Goal: Use online tool/utility: Utilize a website feature to perform a specific function

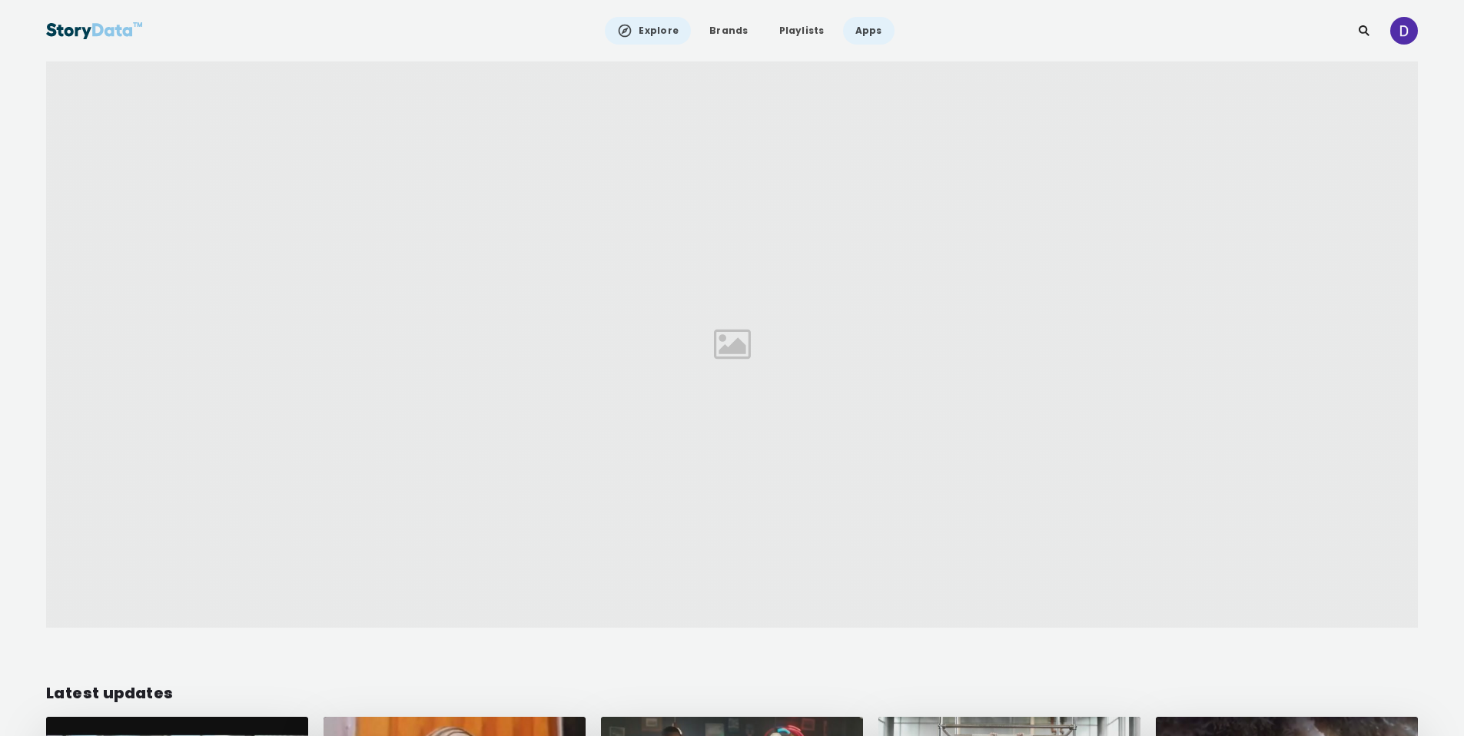
click at [863, 35] on link "Apps" at bounding box center [868, 31] width 51 height 28
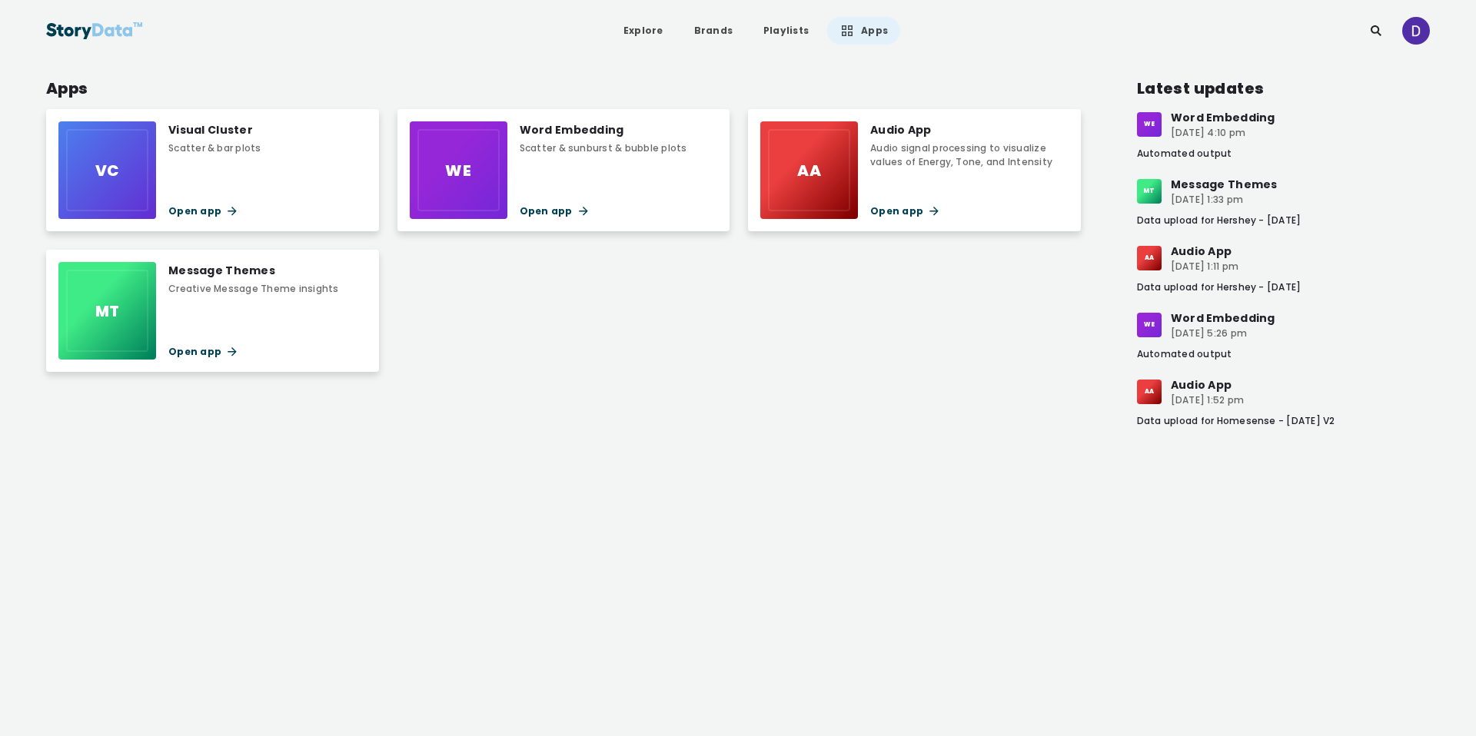
click at [284, 209] on div "VC Visual Cluster Scatter & bar plots Open app" at bounding box center [212, 170] width 333 height 122
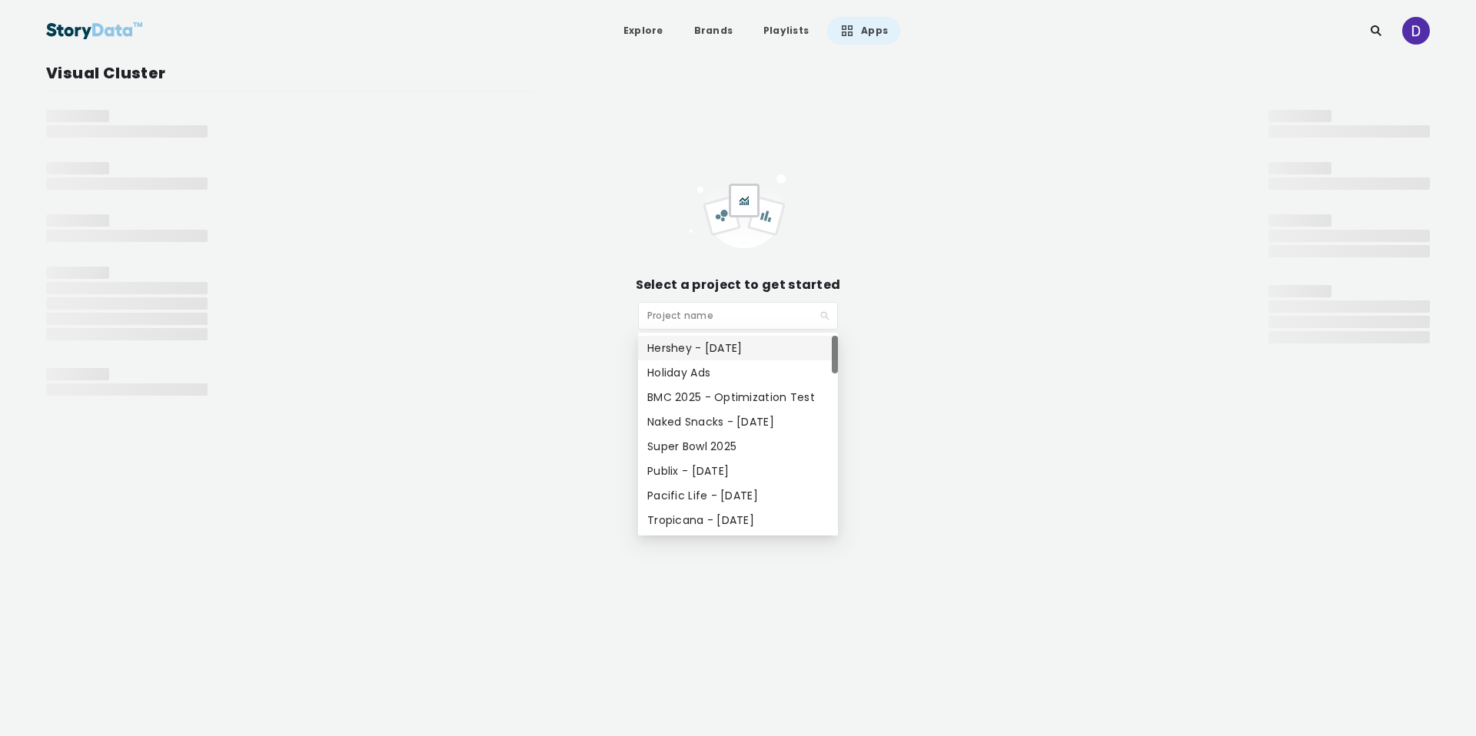
click at [723, 318] on input "search" at bounding box center [732, 314] width 171 height 23
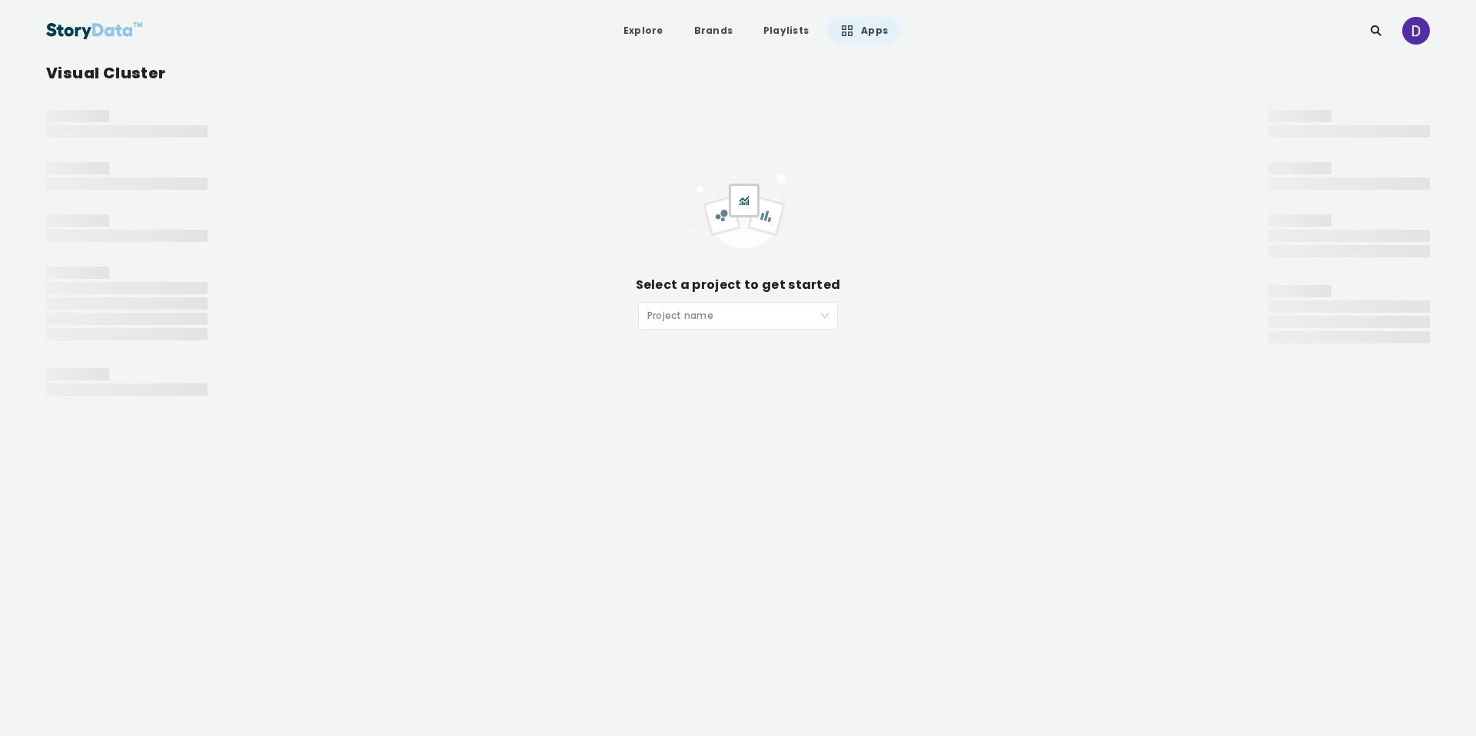
click at [802, 323] on input "search" at bounding box center [732, 314] width 171 height 23
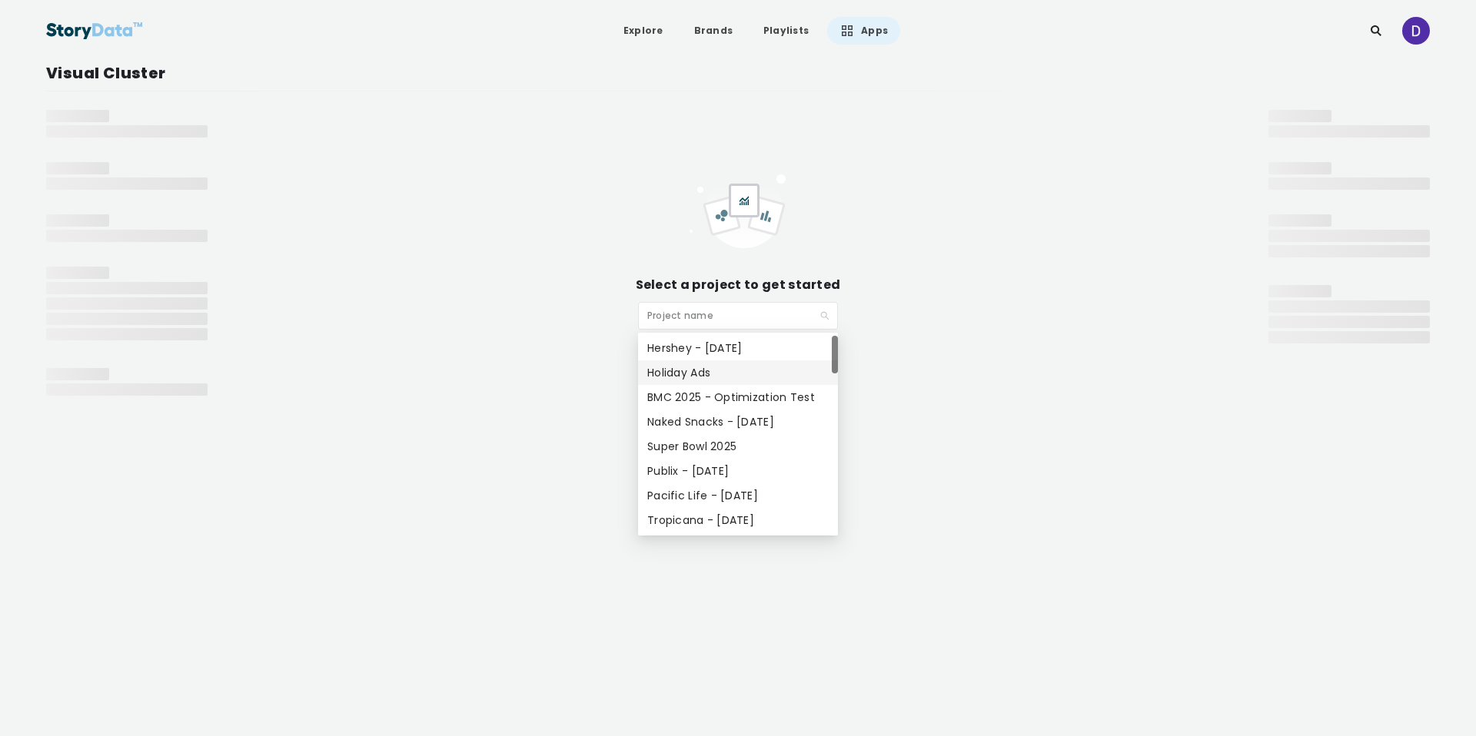
click at [776, 376] on div "Holiday Ads" at bounding box center [737, 372] width 181 height 17
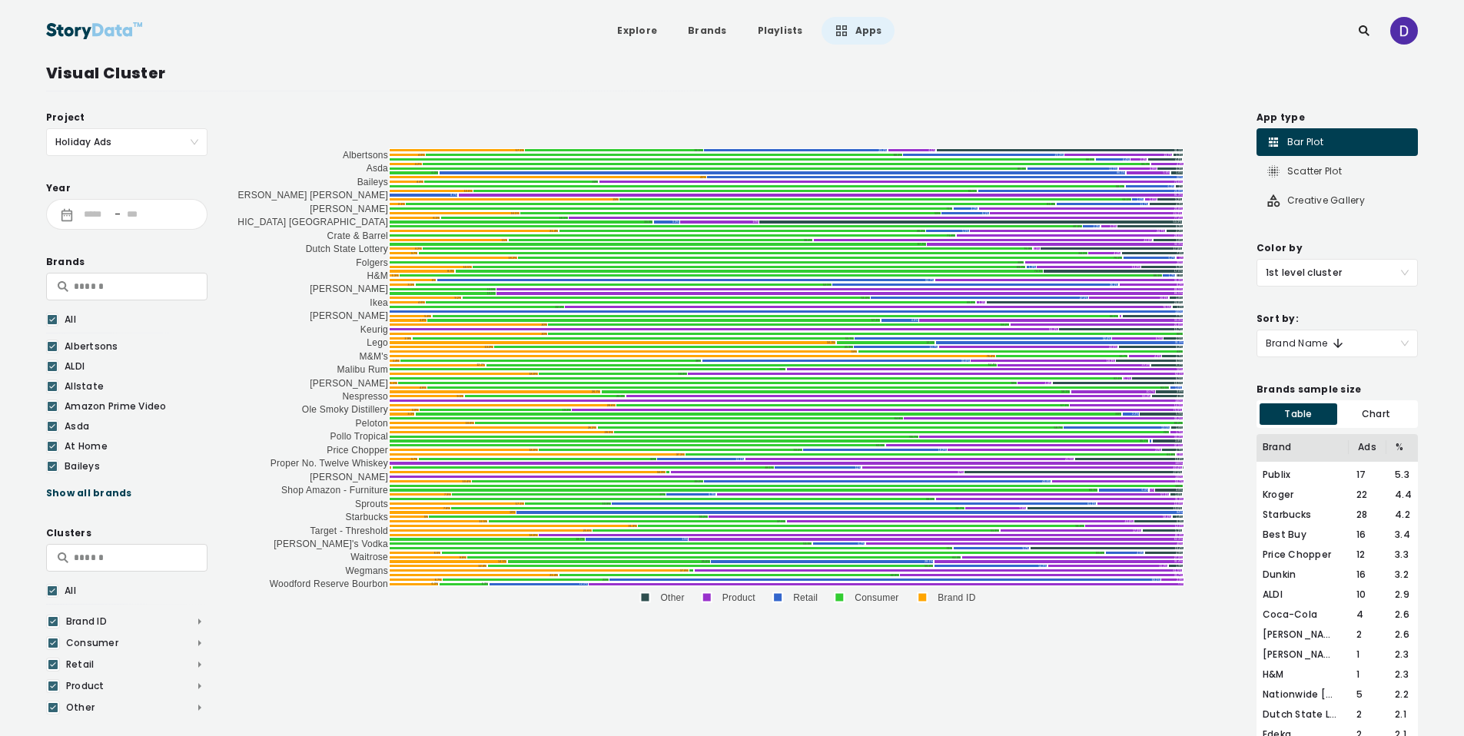
click at [858, 32] on link "Apps" at bounding box center [858, 31] width 73 height 28
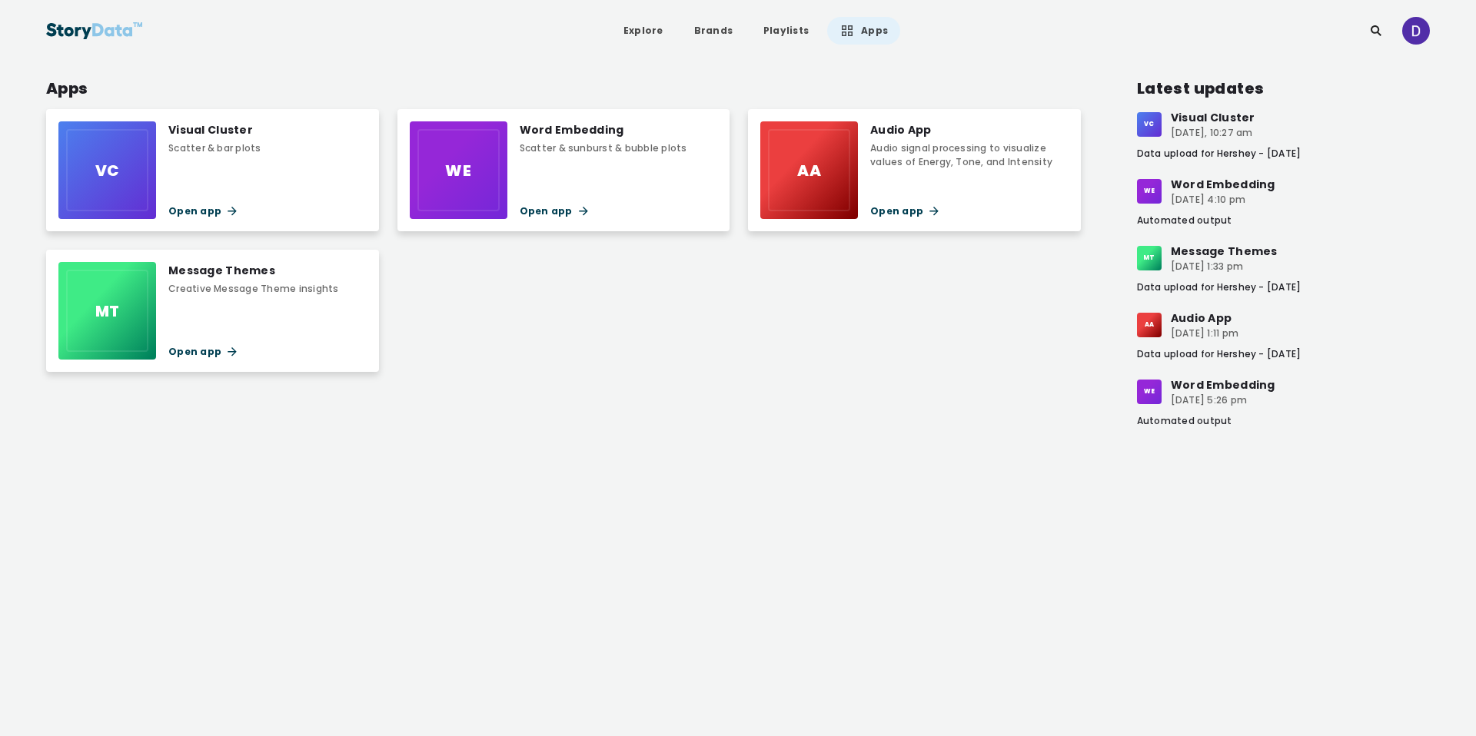
click at [275, 186] on div "VC Visual Cluster Scatter & bar plots Open app" at bounding box center [212, 170] width 333 height 122
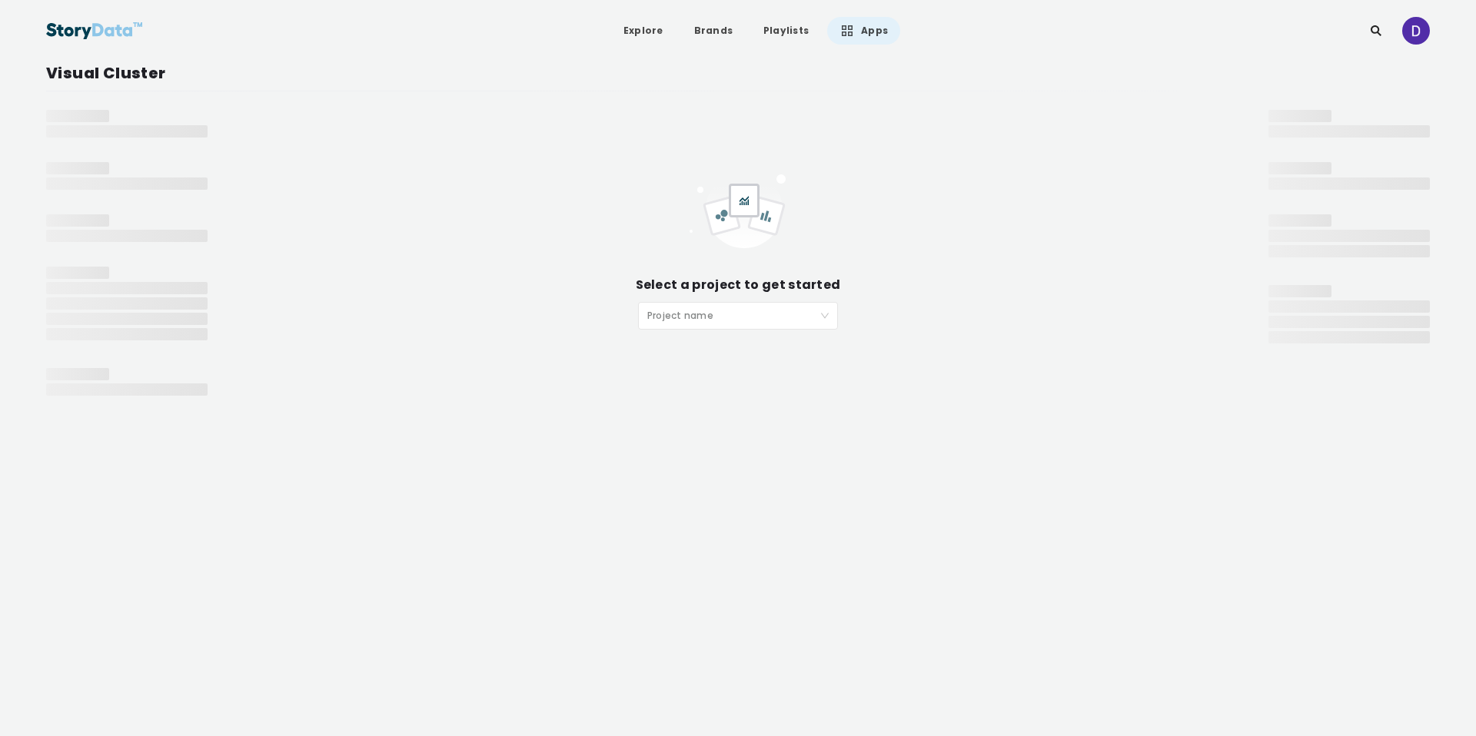
click at [732, 322] on input "search" at bounding box center [732, 314] width 171 height 23
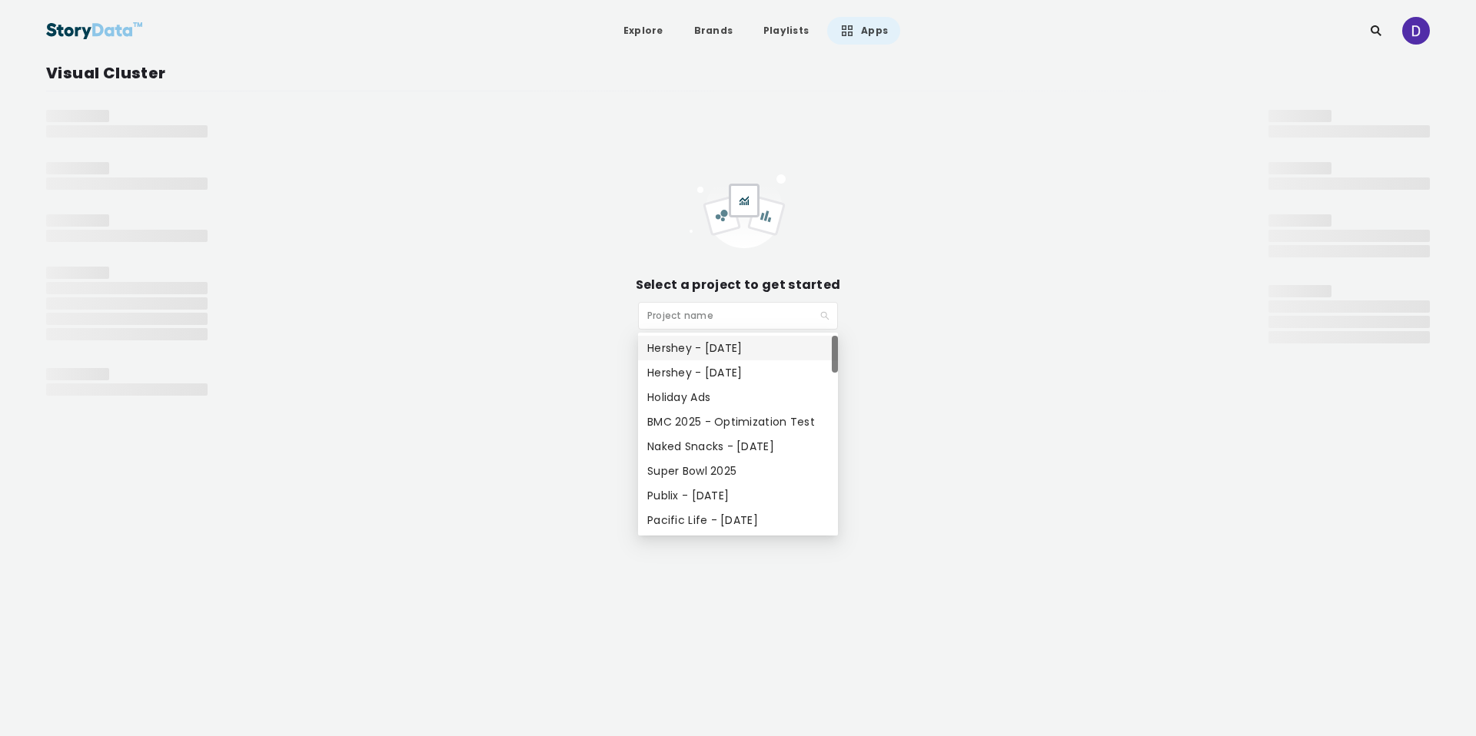
click at [733, 344] on div "Hershey - [DATE]" at bounding box center [737, 348] width 181 height 17
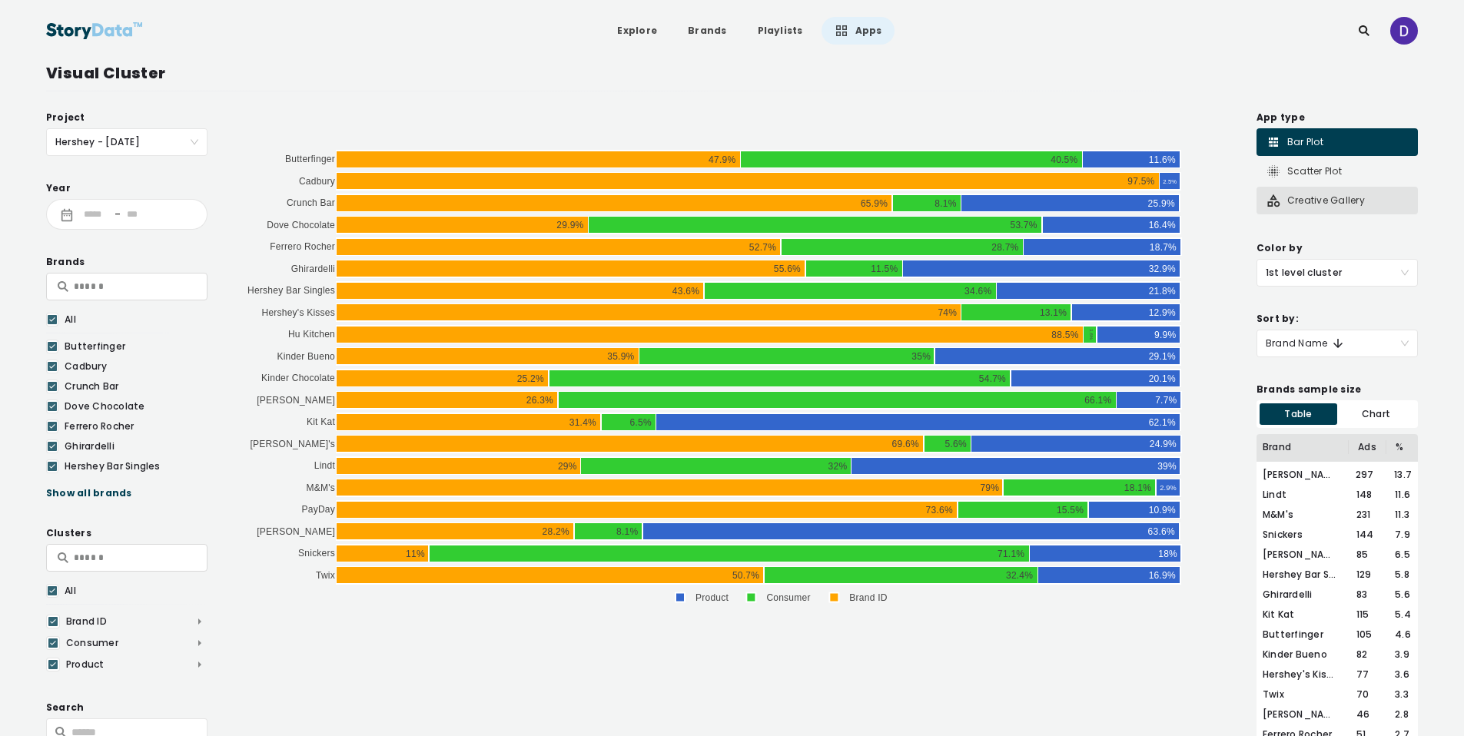
click at [1313, 195] on div "Creative Gallery" at bounding box center [1315, 200] width 99 height 15
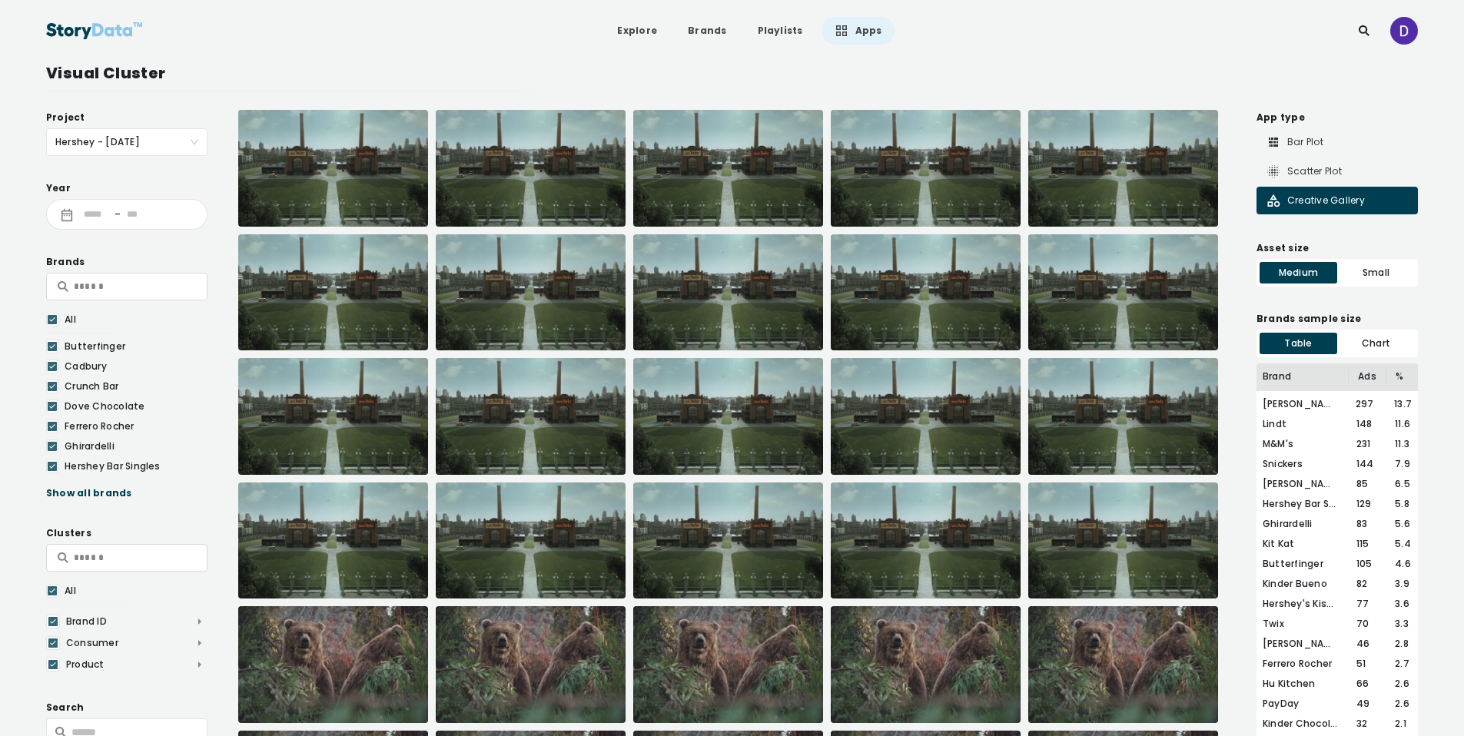
click at [53, 591] on icon at bounding box center [52, 590] width 9 height 15
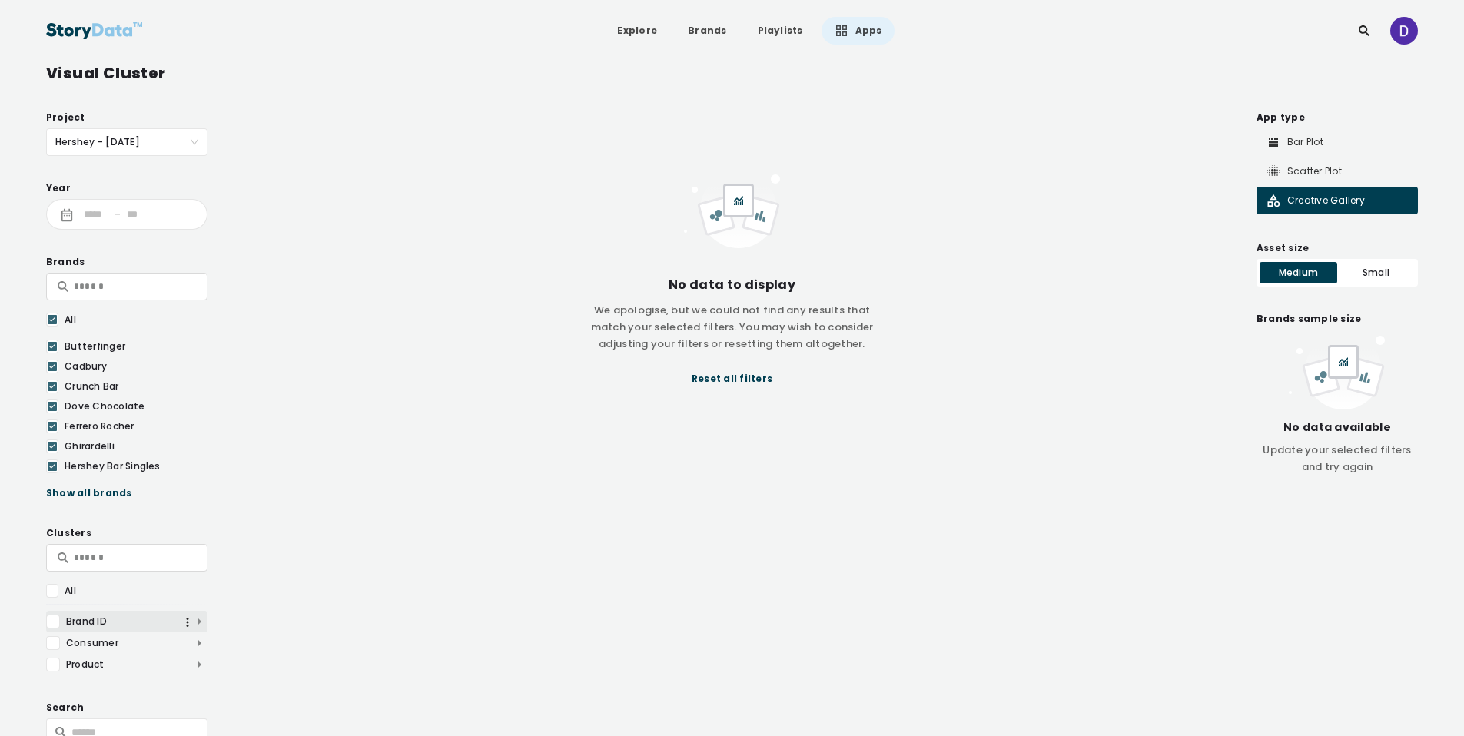
click at [53, 620] on div at bounding box center [53, 622] width 14 height 14
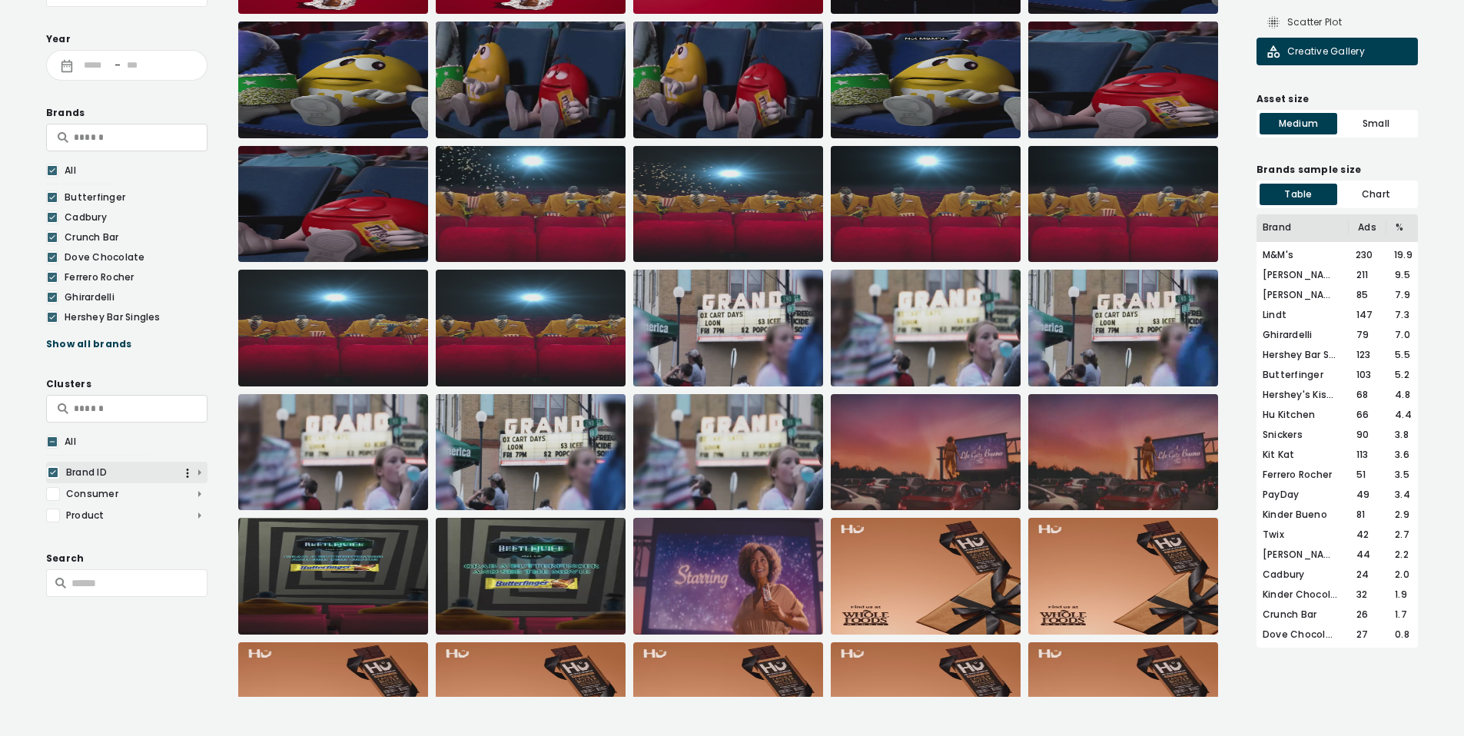
scroll to position [156, 0]
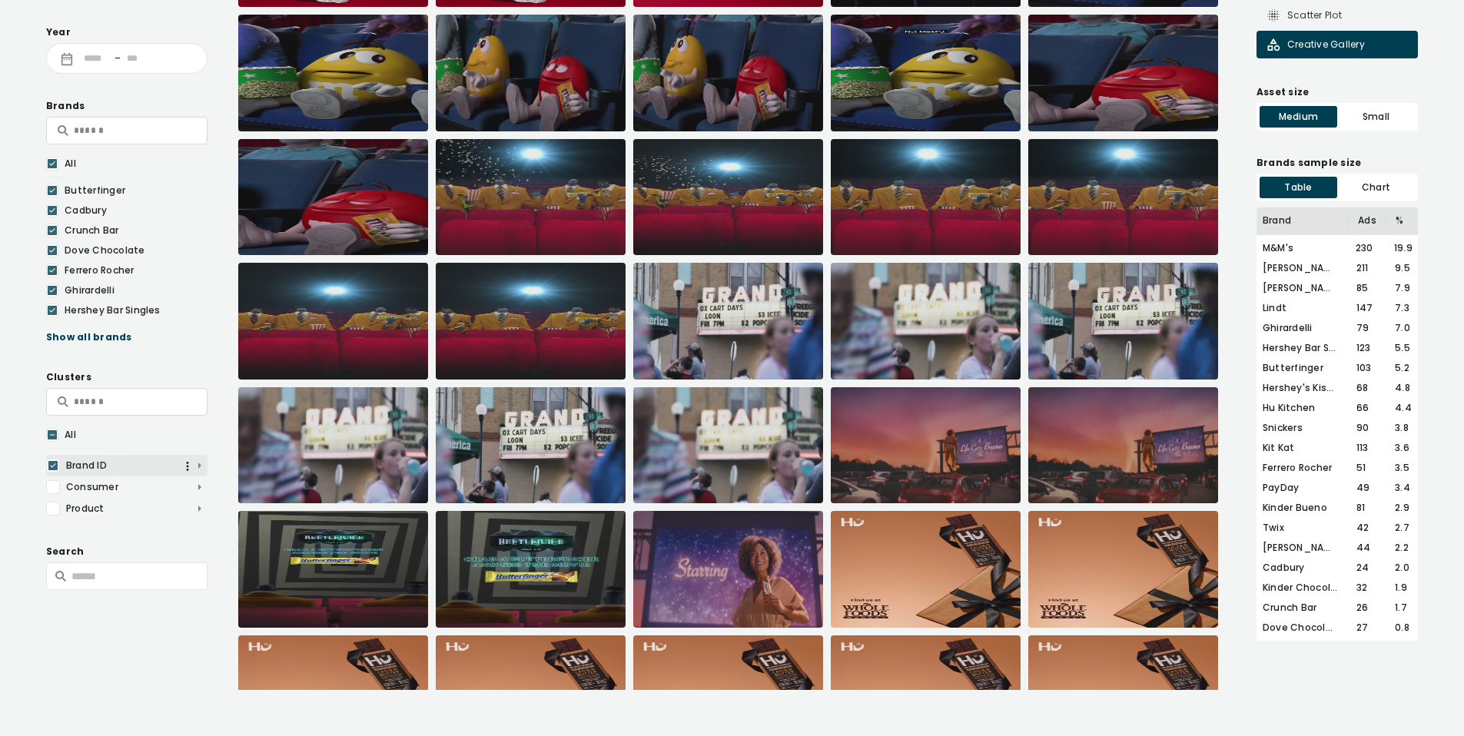
click at [201, 467] on span "Brand ID" at bounding box center [126, 466] width 161 height 14
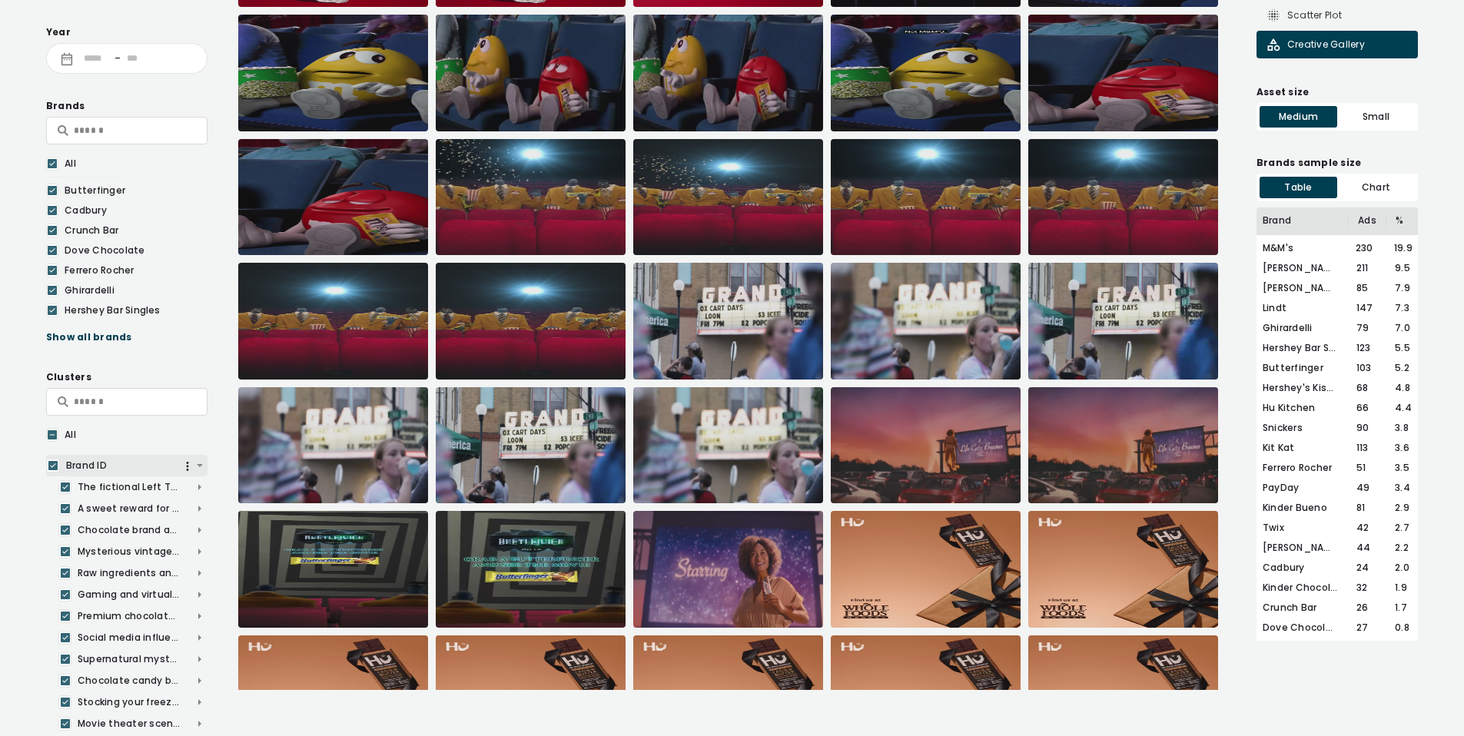
click at [51, 465] on icon at bounding box center [52, 465] width 9 height 15
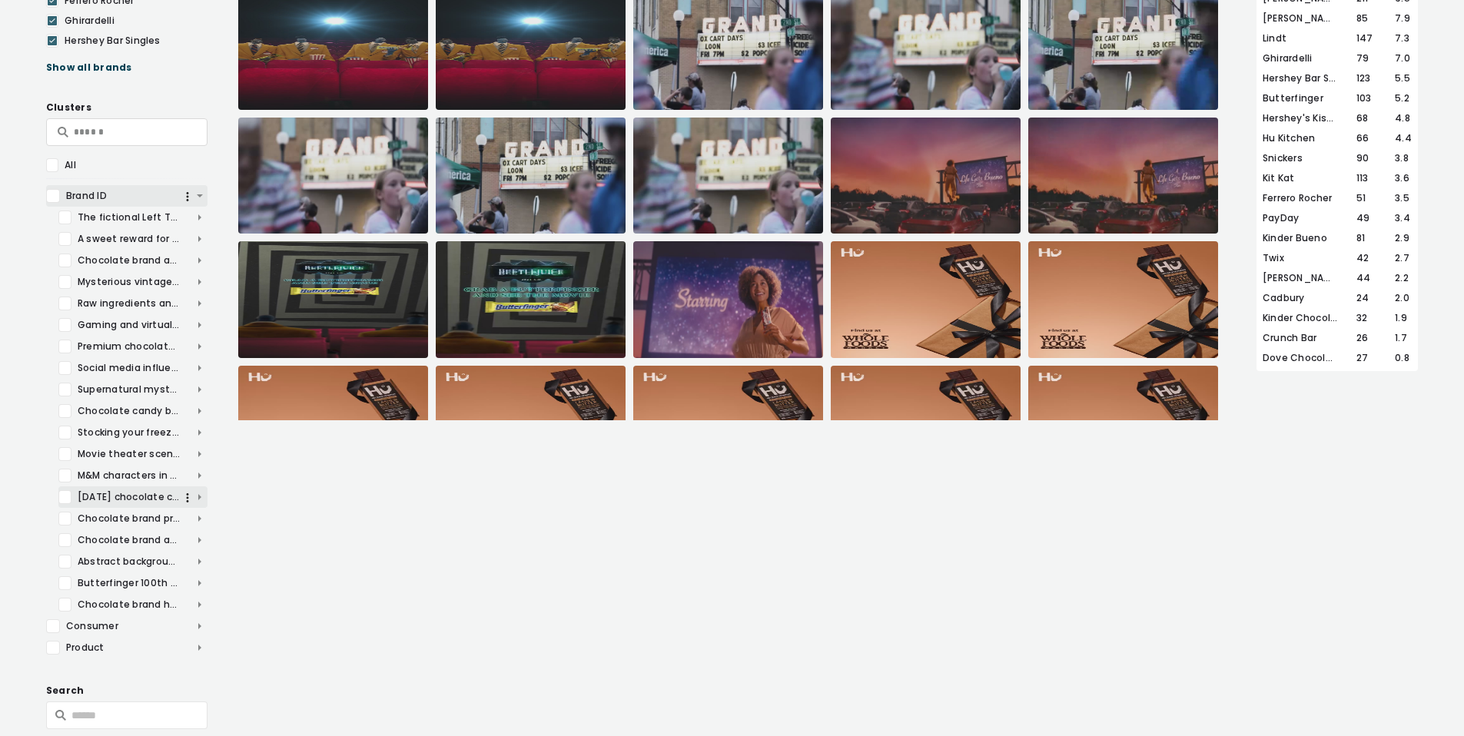
scroll to position [427, 0]
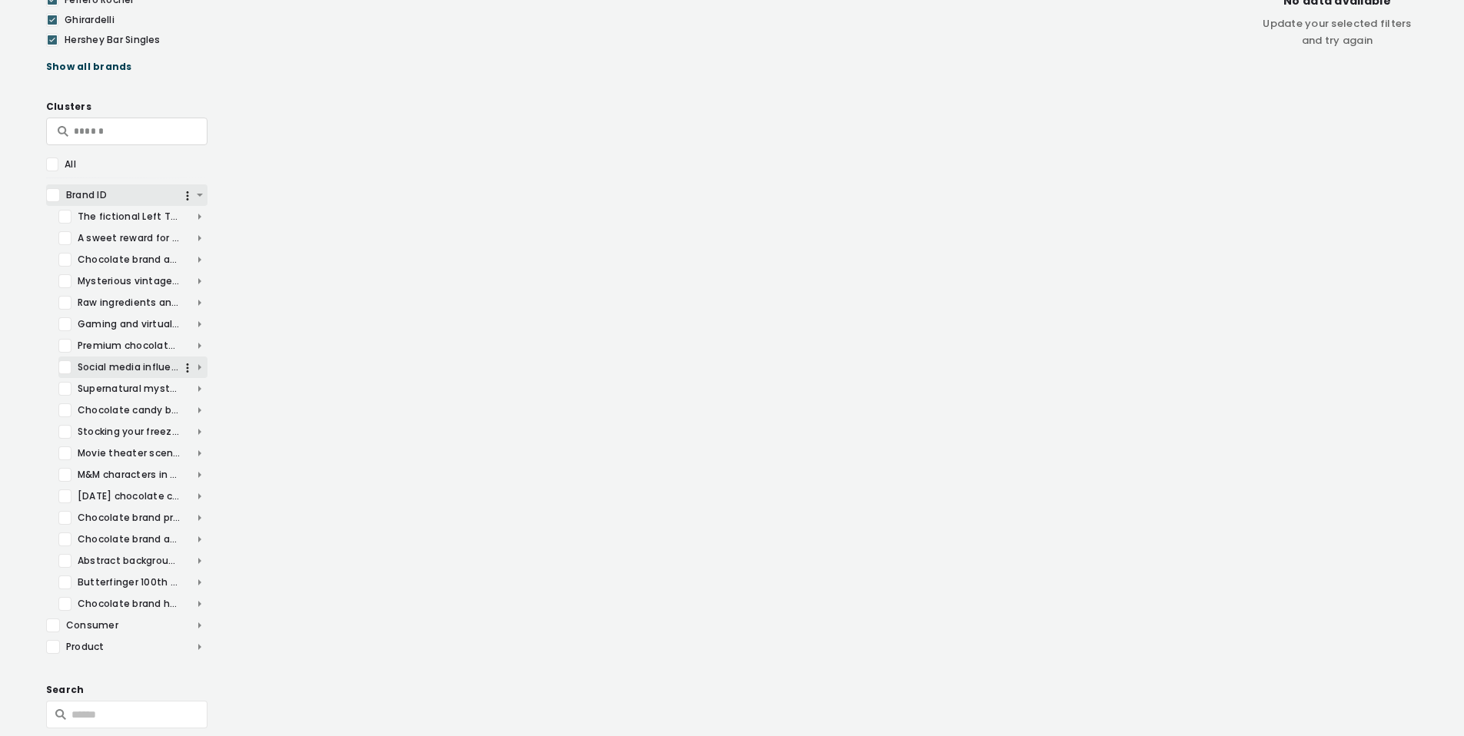
click at [65, 367] on div at bounding box center [64, 367] width 13 height 14
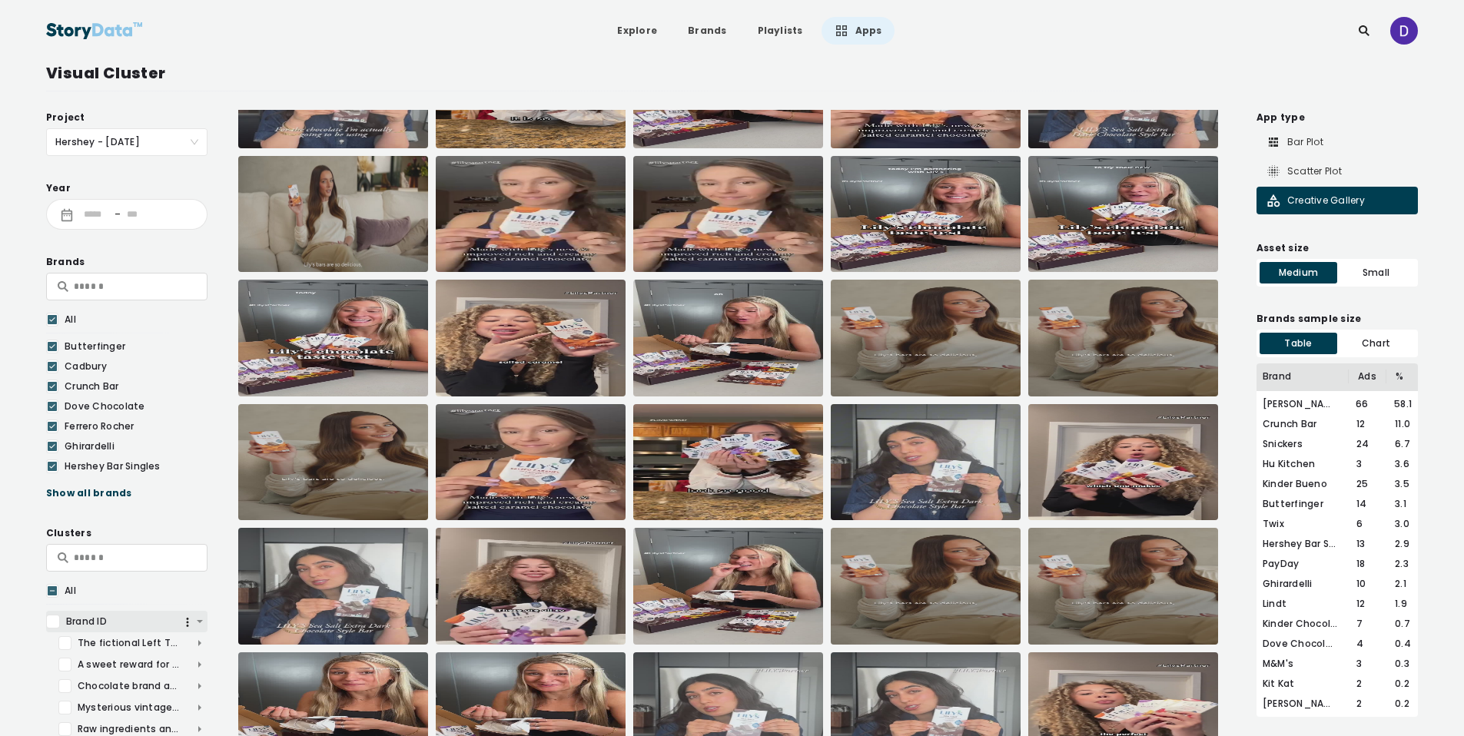
scroll to position [325, 0]
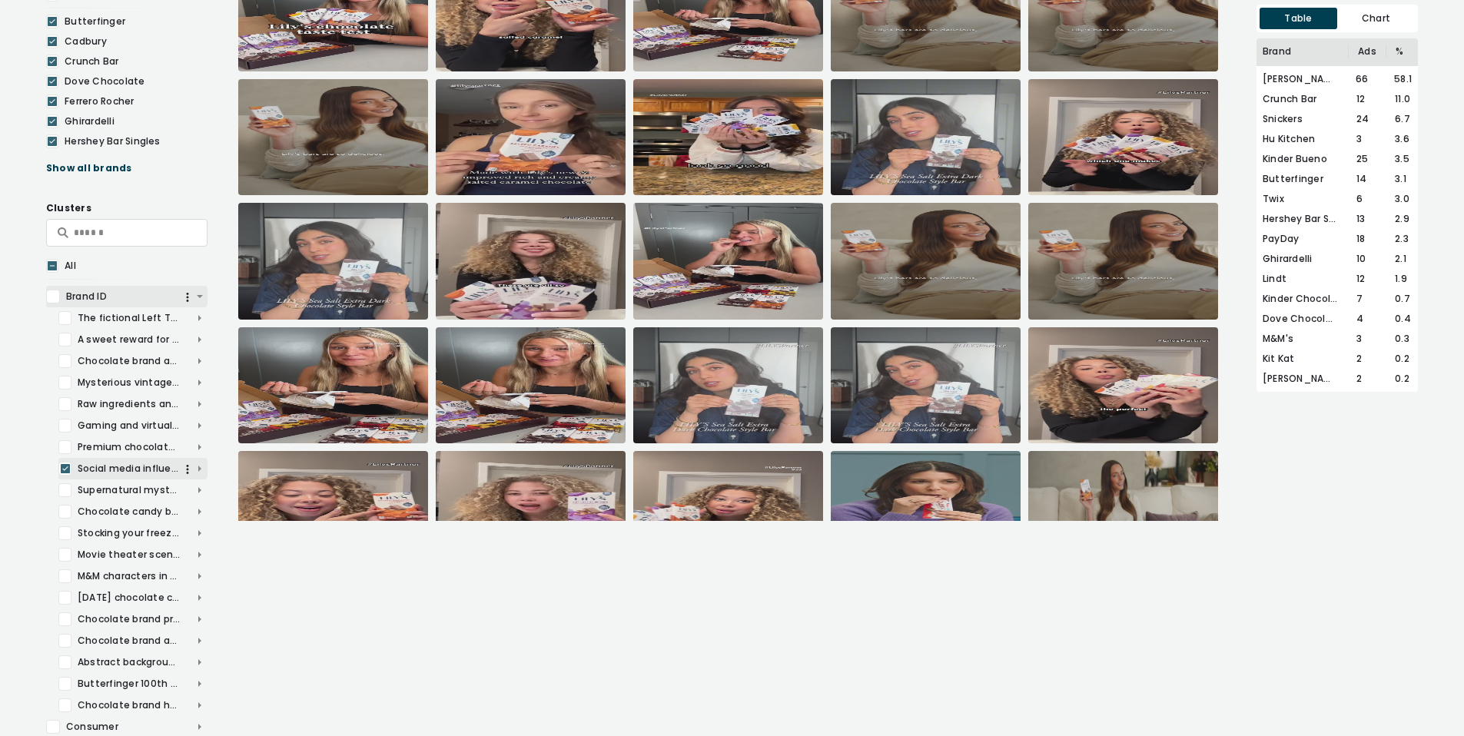
click at [67, 470] on icon at bounding box center [65, 468] width 9 height 15
click at [198, 294] on span "Brand ID" at bounding box center [126, 297] width 161 height 14
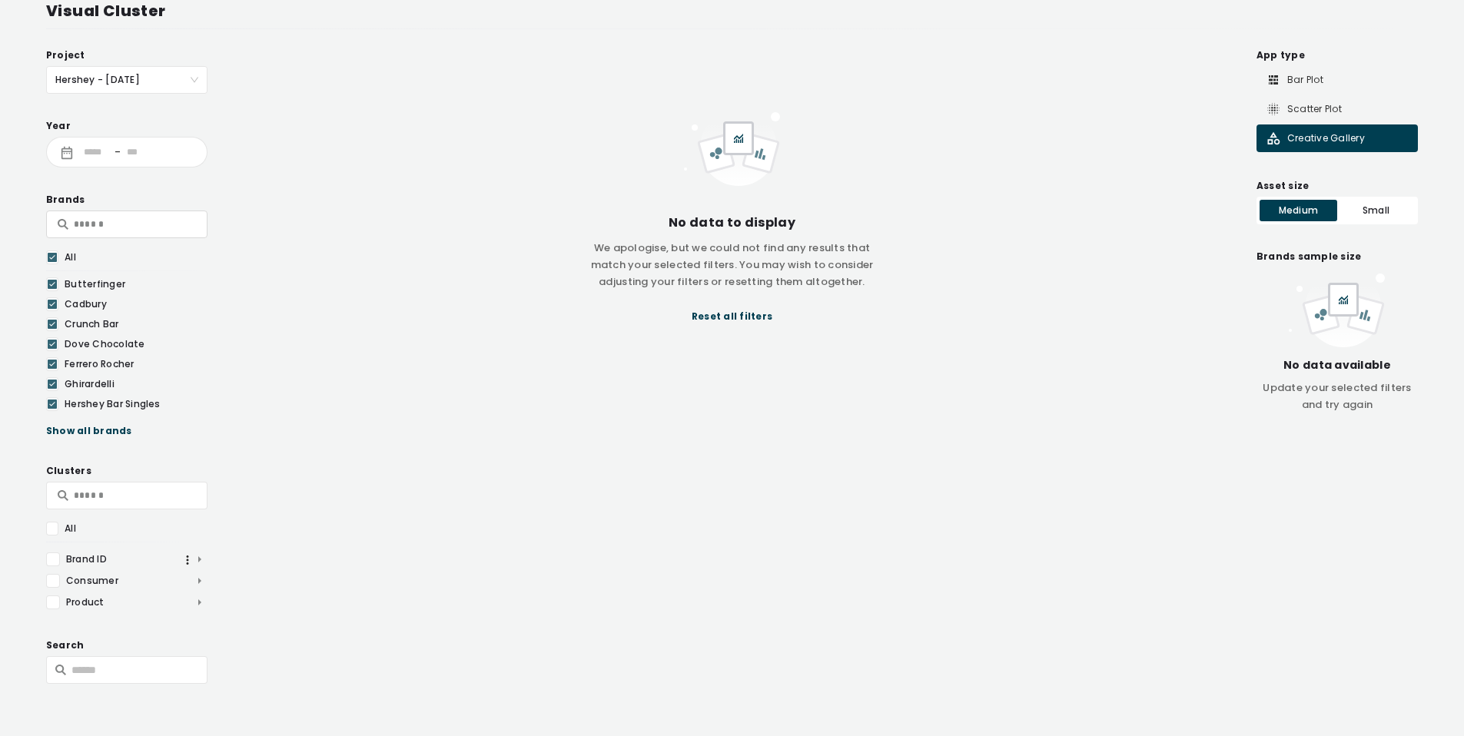
scroll to position [62, 0]
click at [199, 576] on span "Consumer" at bounding box center [126, 581] width 161 height 14
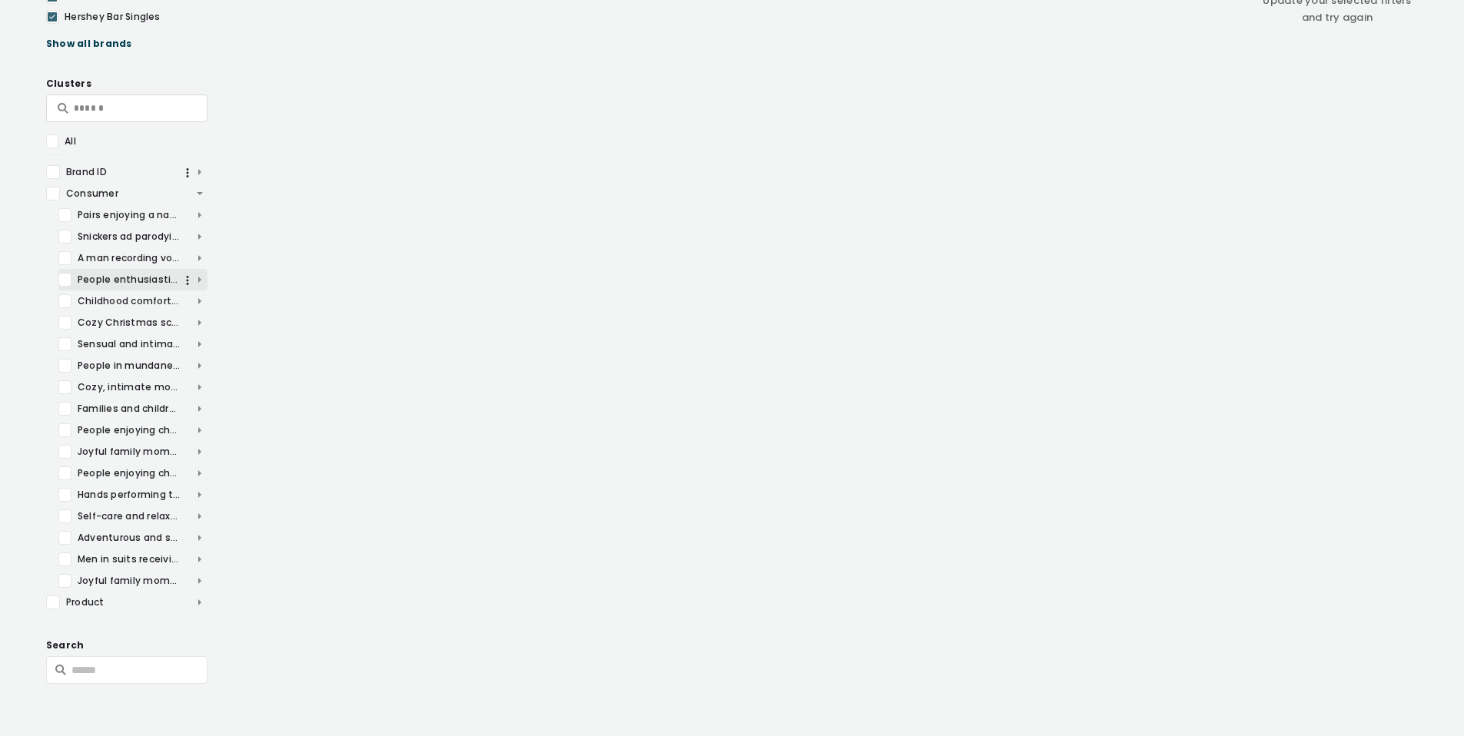
click at [63, 277] on div at bounding box center [64, 280] width 13 height 14
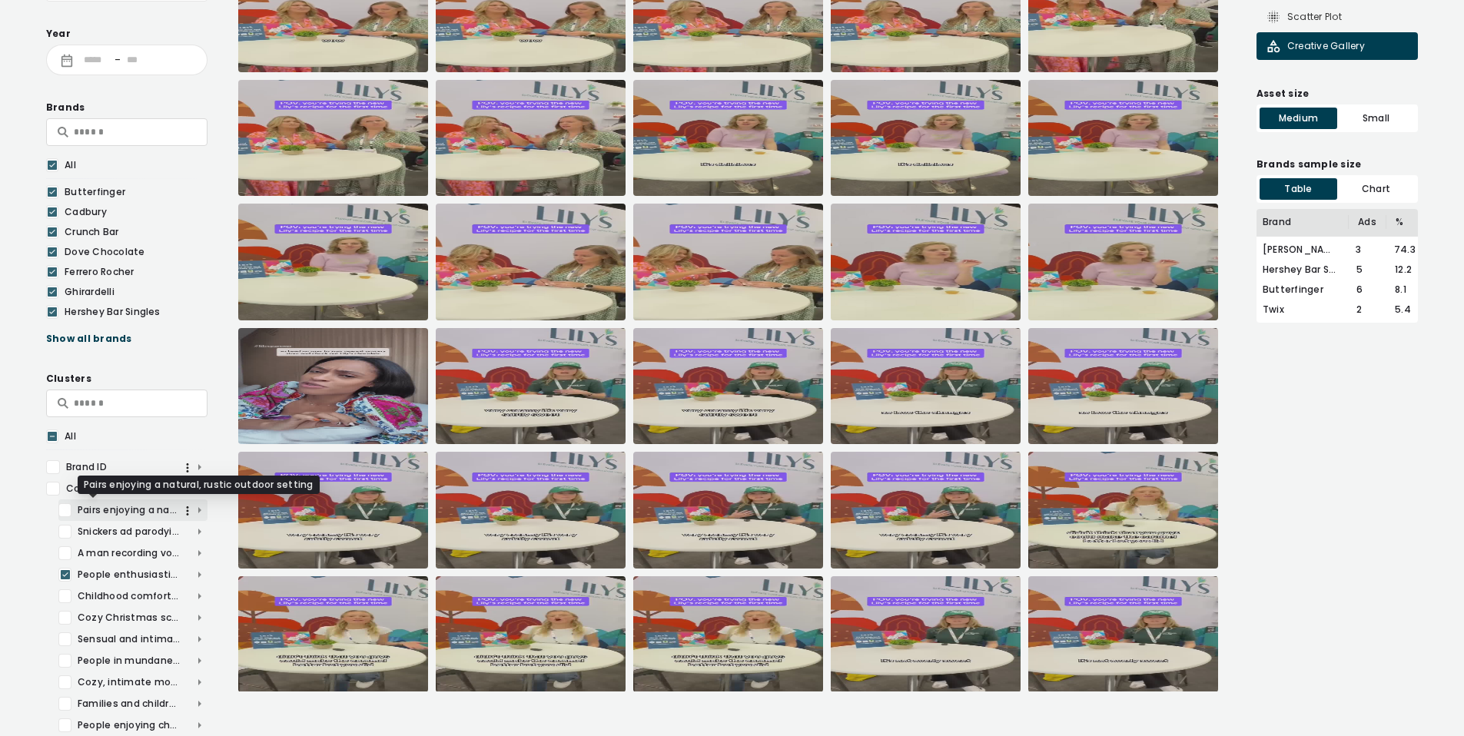
scroll to position [159, 0]
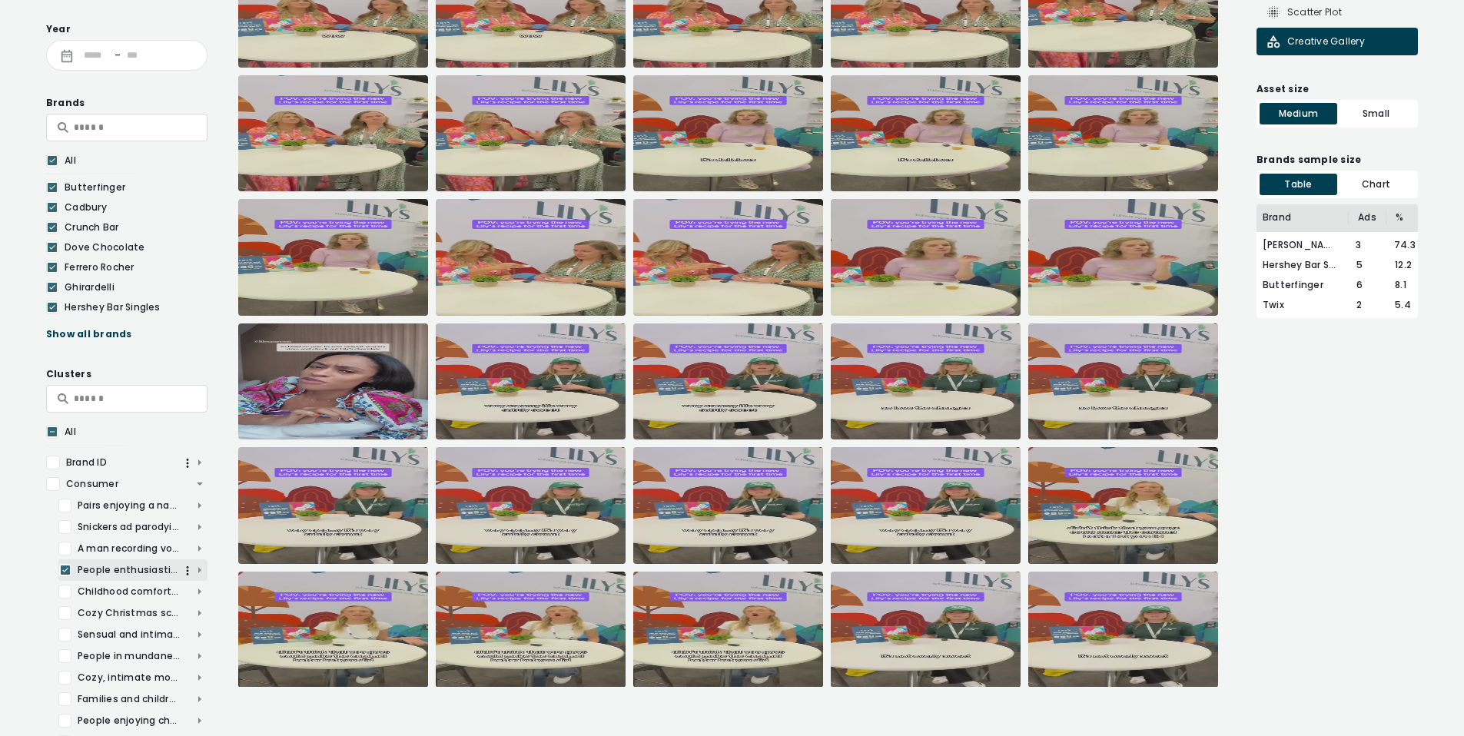
click at [65, 566] on icon at bounding box center [65, 570] width 9 height 15
click at [198, 482] on span "Consumer" at bounding box center [126, 484] width 161 height 14
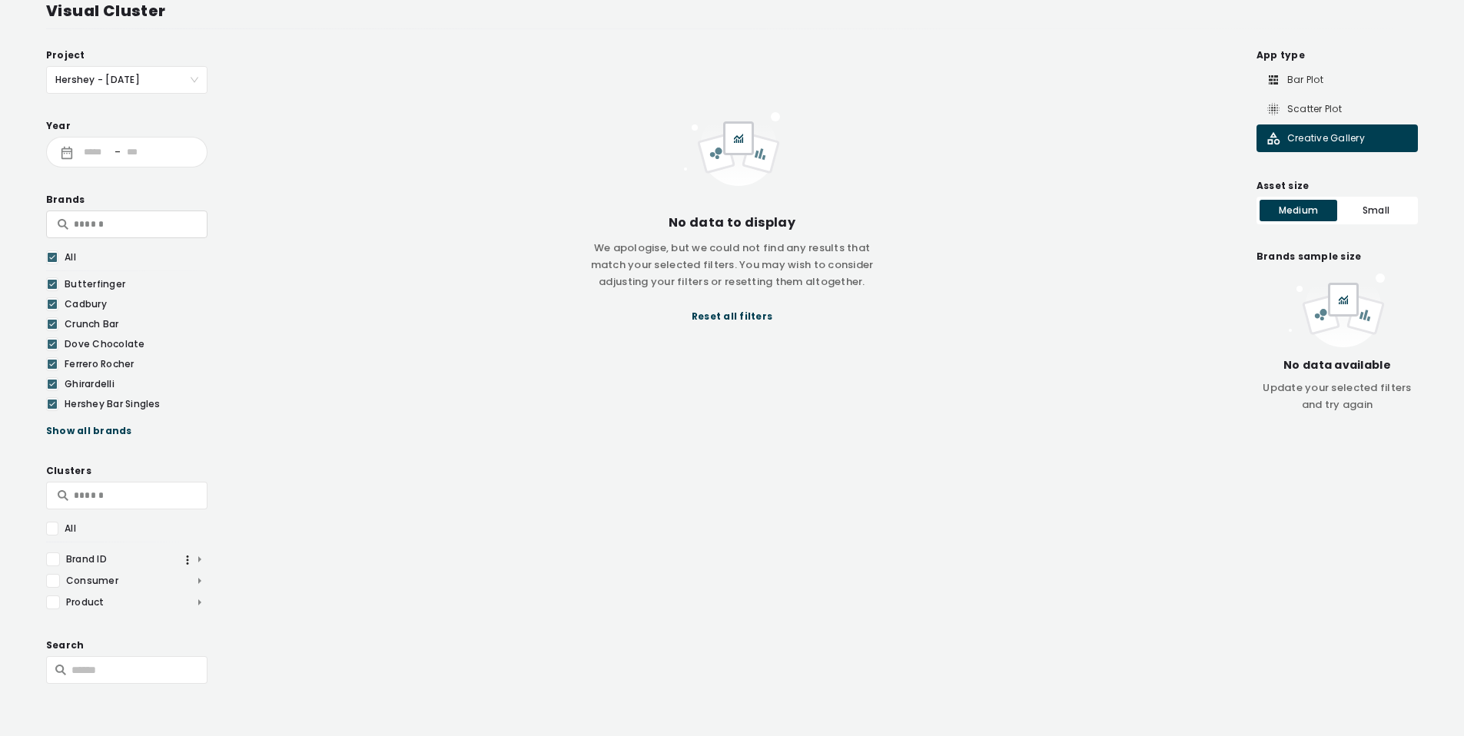
scroll to position [62, 0]
click at [200, 559] on span "Brand ID" at bounding box center [126, 560] width 161 height 14
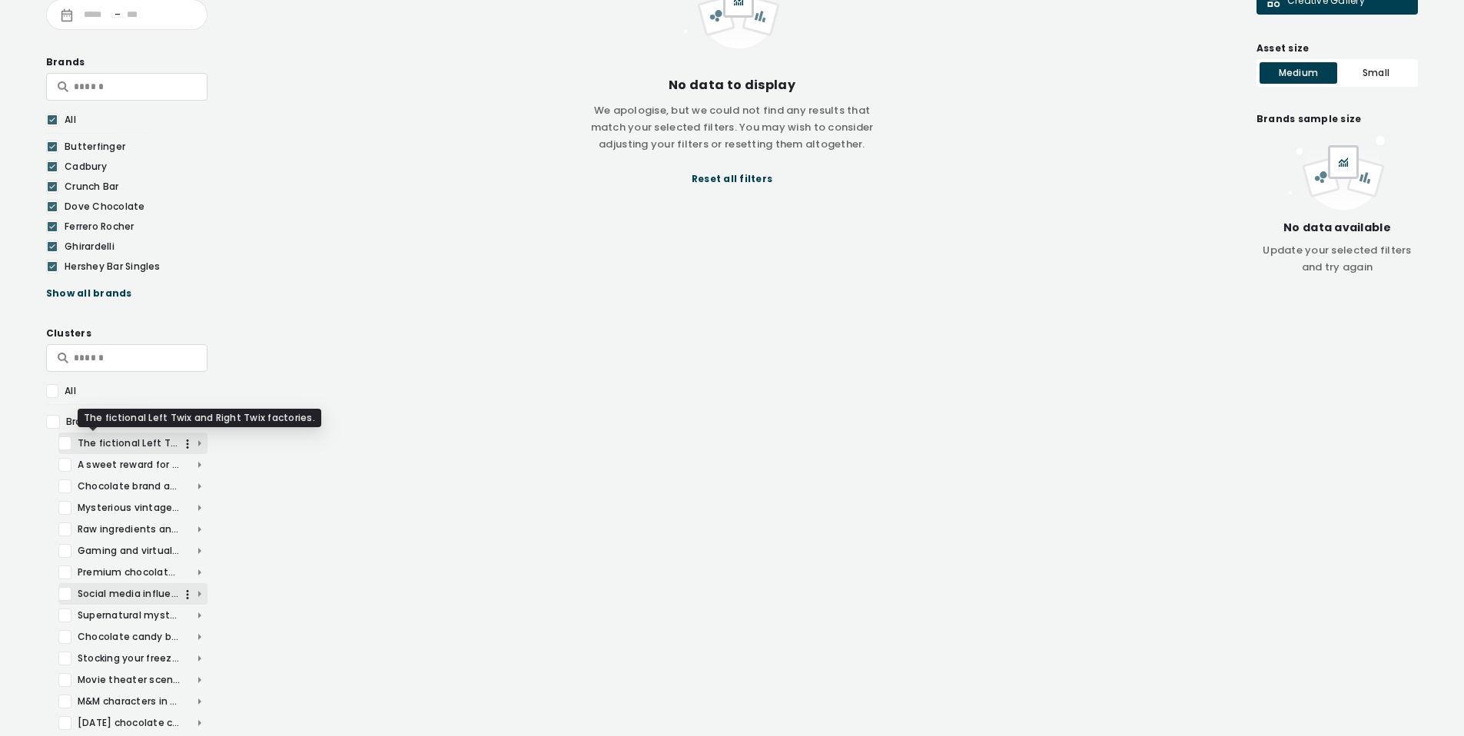
scroll to position [380, 0]
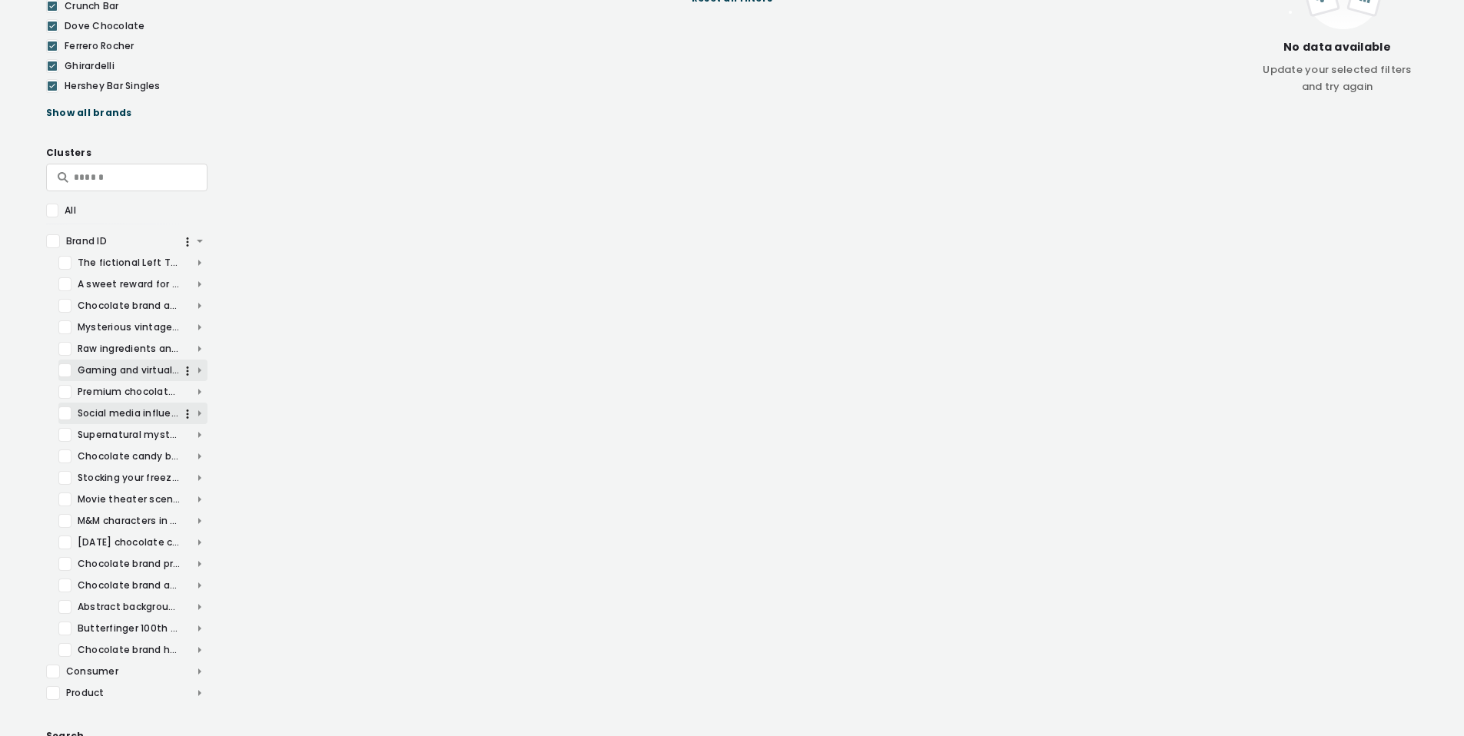
click at [63, 369] on div at bounding box center [64, 371] width 13 height 14
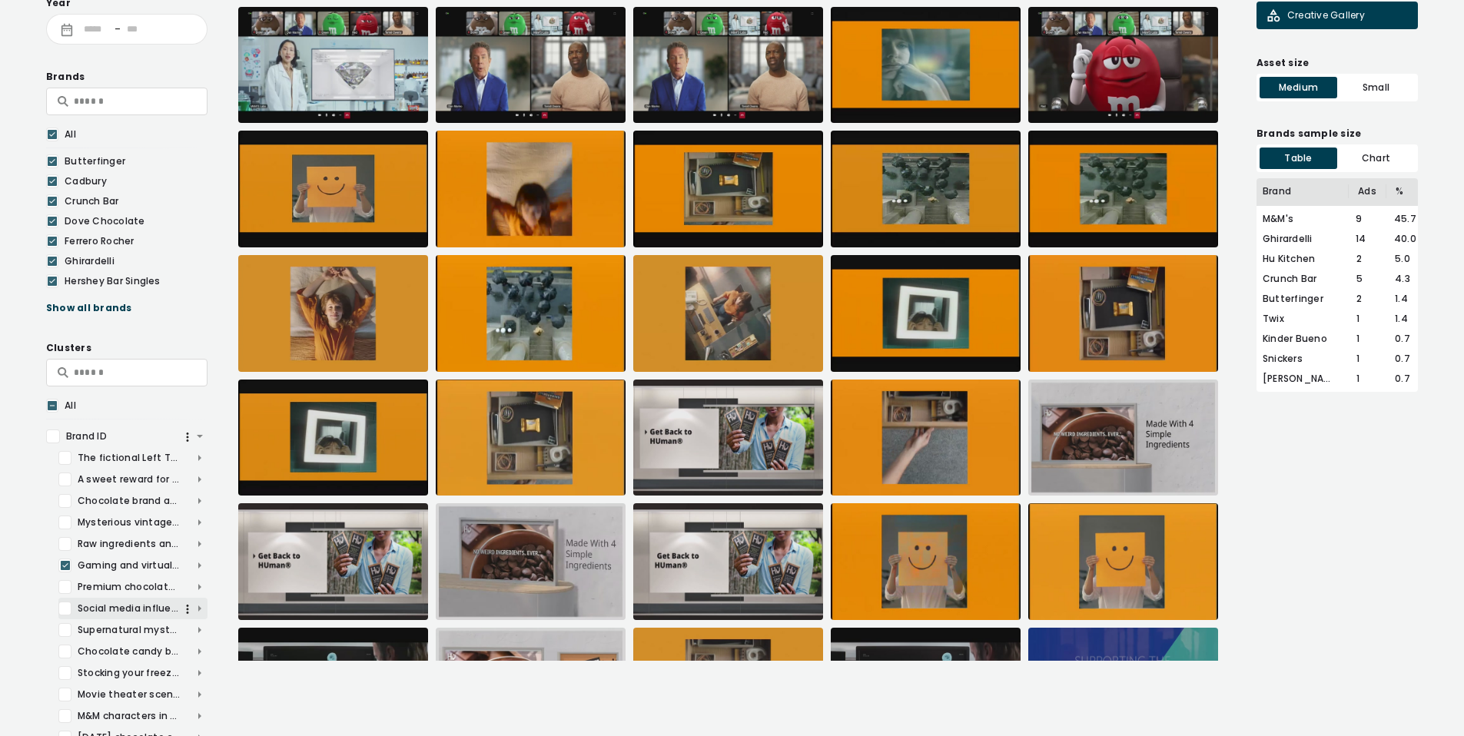
scroll to position [214, 0]
